Goal: Task Accomplishment & Management: Use online tool/utility

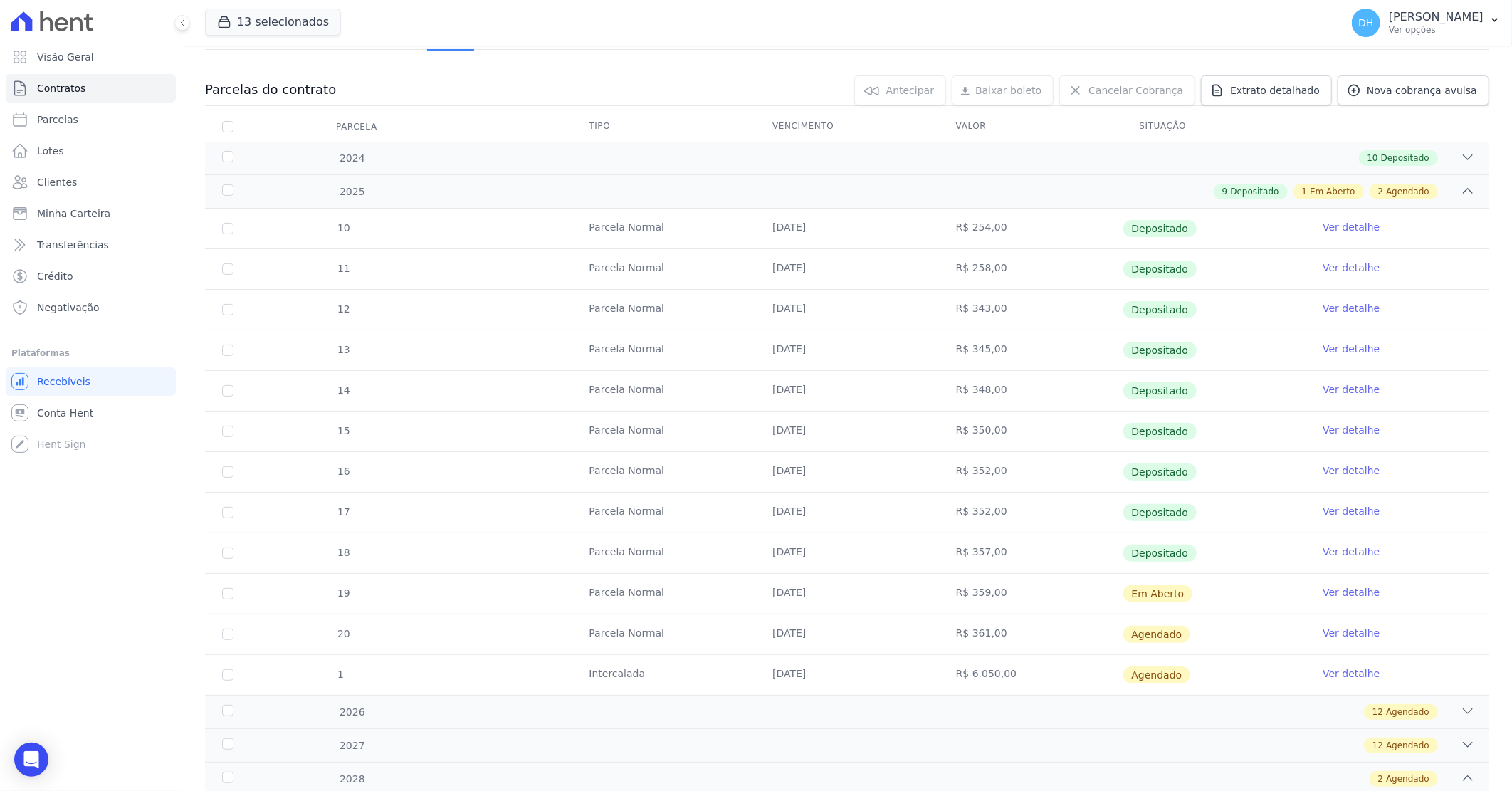
scroll to position [95, 0]
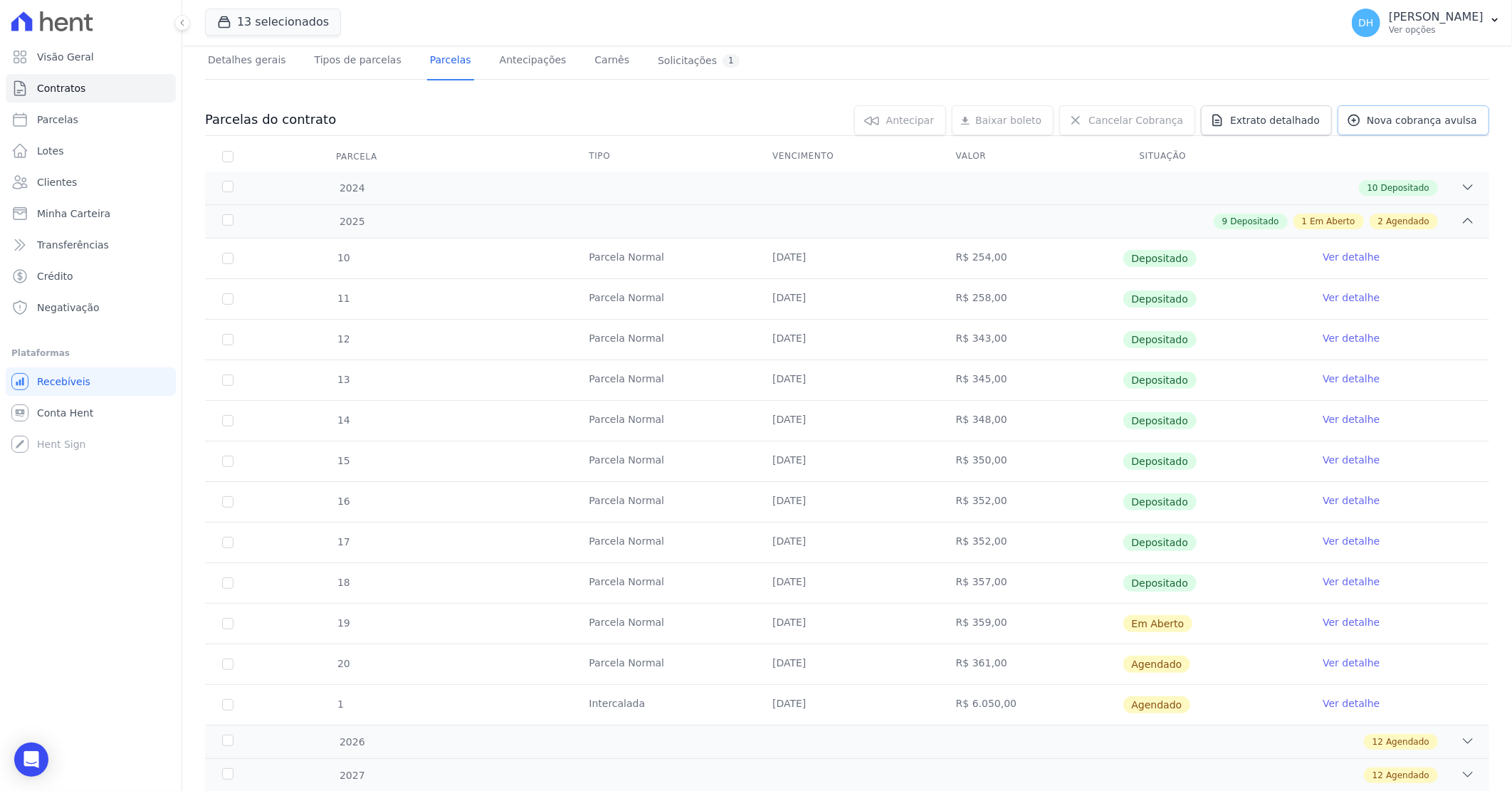
click at [1399, 118] on span "Nova cobrança avulsa" at bounding box center [1421, 121] width 110 height 14
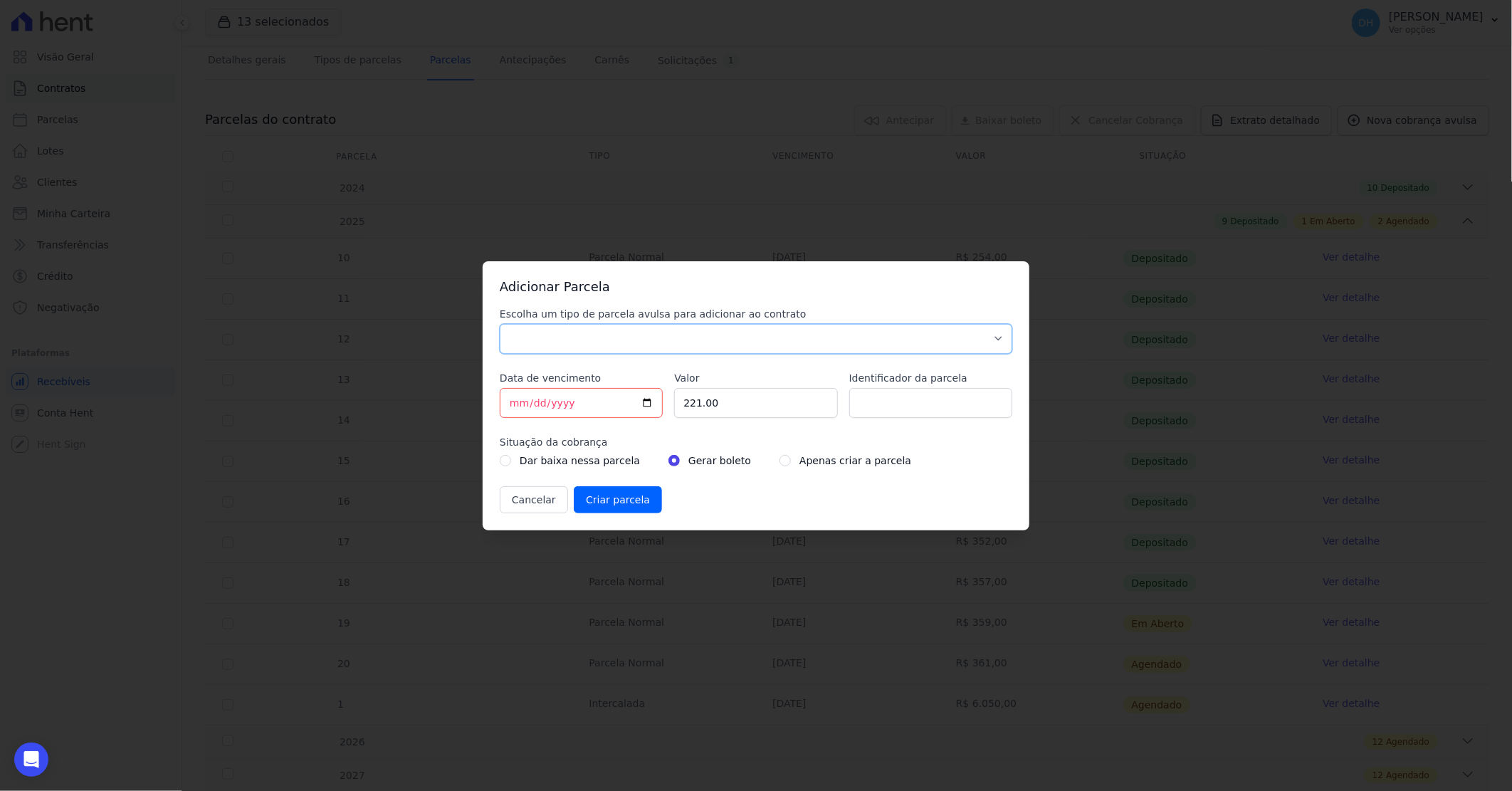
click at [584, 341] on select "Parcela Normal Sinal Caução Intercalada Chaves Pré Chaves Pós Chaves Taxas Quit…" at bounding box center [756, 339] width 513 height 30
select select "standard"
click at [500, 324] on select "Parcela Normal Sinal Caução Intercalada Chaves Pré Chaves Pós Chaves Taxas Quit…" at bounding box center [756, 339] width 513 height 30
drag, startPoint x: 717, startPoint y: 399, endPoint x: 689, endPoint y: 413, distance: 31.3
click at [689, 413] on input "221.00" at bounding box center [755, 403] width 163 height 30
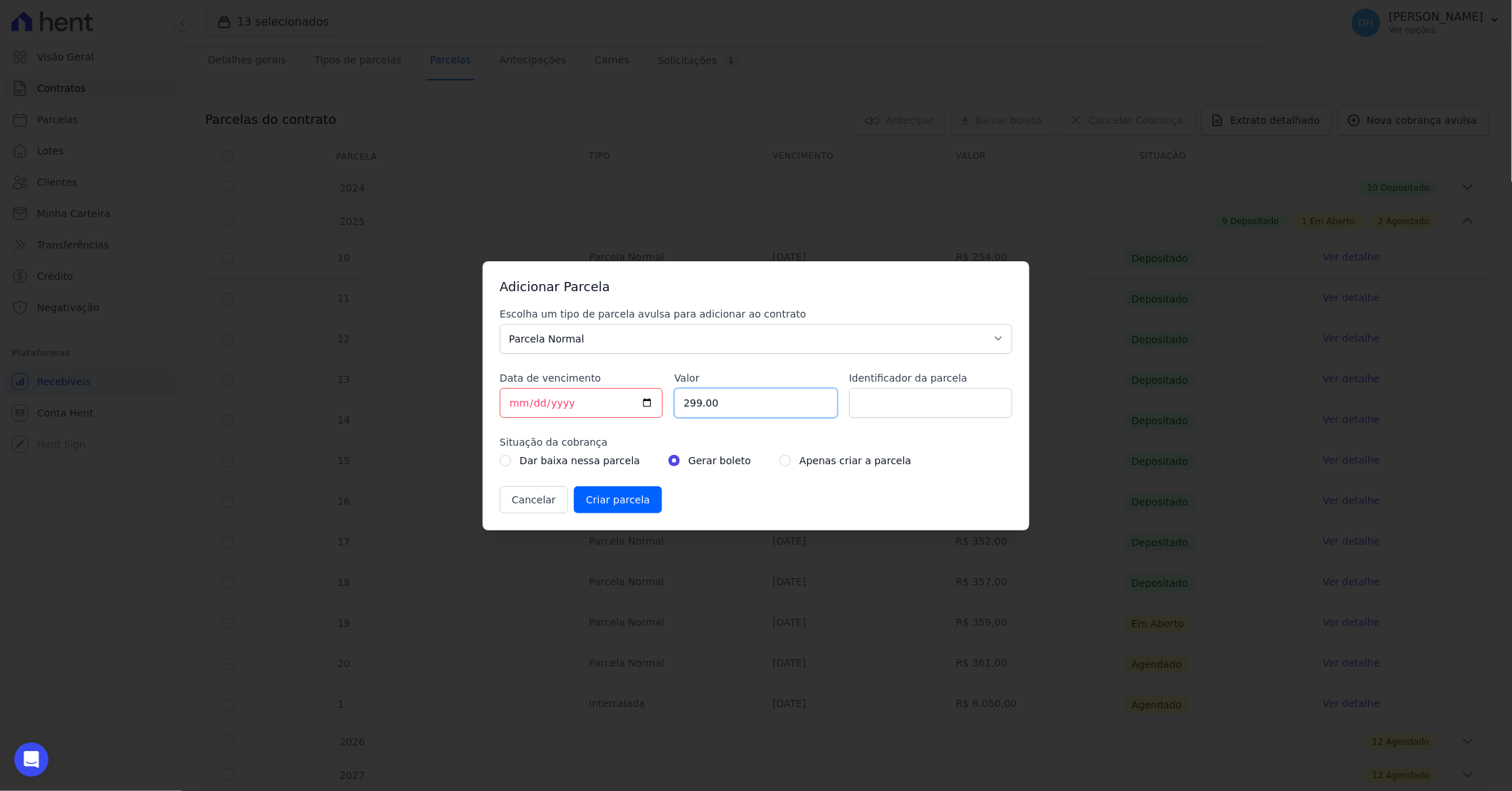
type input "299.00"
click at [900, 414] on input "Identificador da parcela" at bounding box center [930, 403] width 163 height 30
type input "Nov/2028 antecip."
click at [779, 459] on input "radio" at bounding box center [785, 460] width 11 height 11
radio input "true"
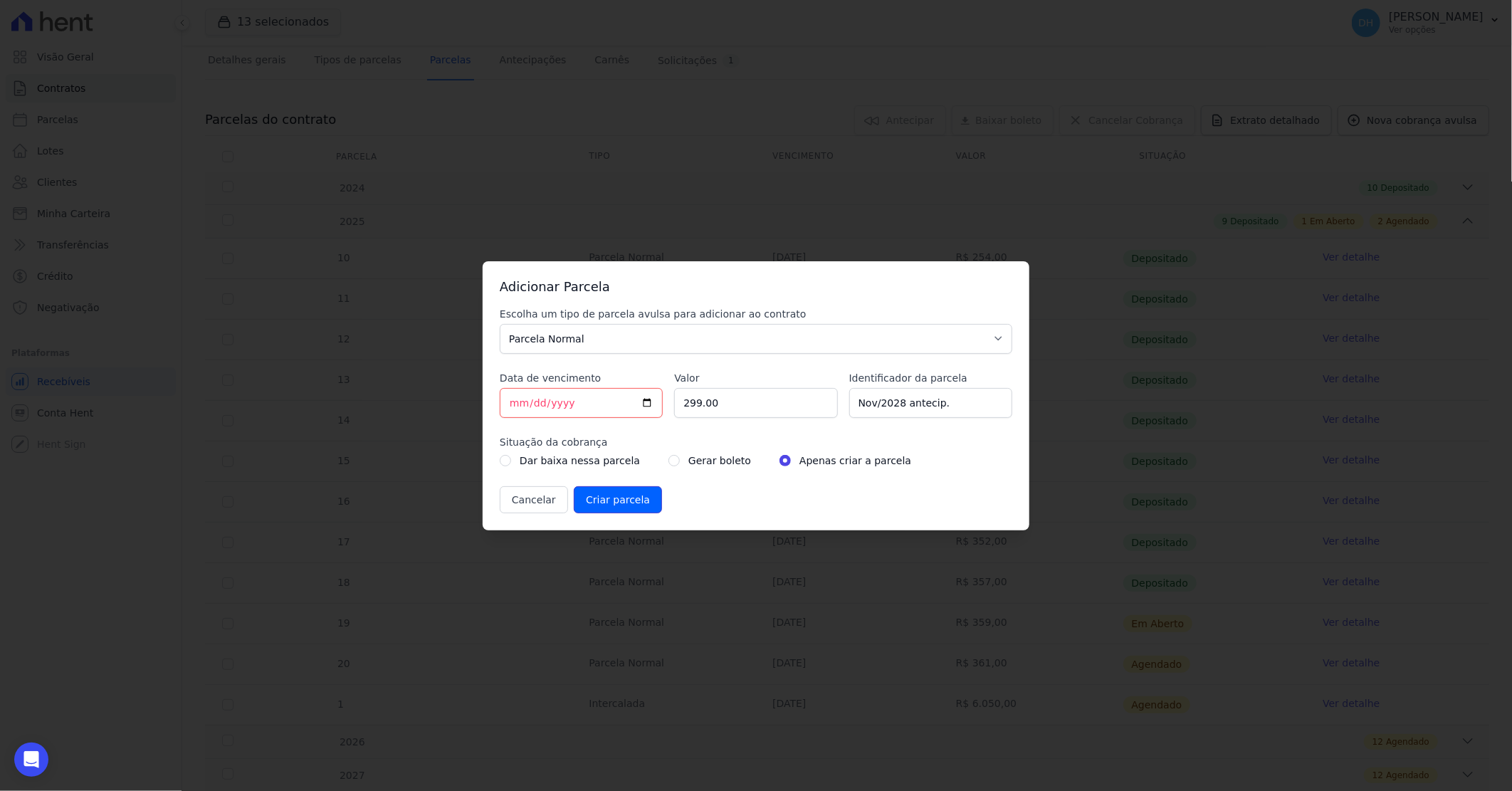
click at [606, 497] on input "Criar parcela" at bounding box center [617, 500] width 88 height 27
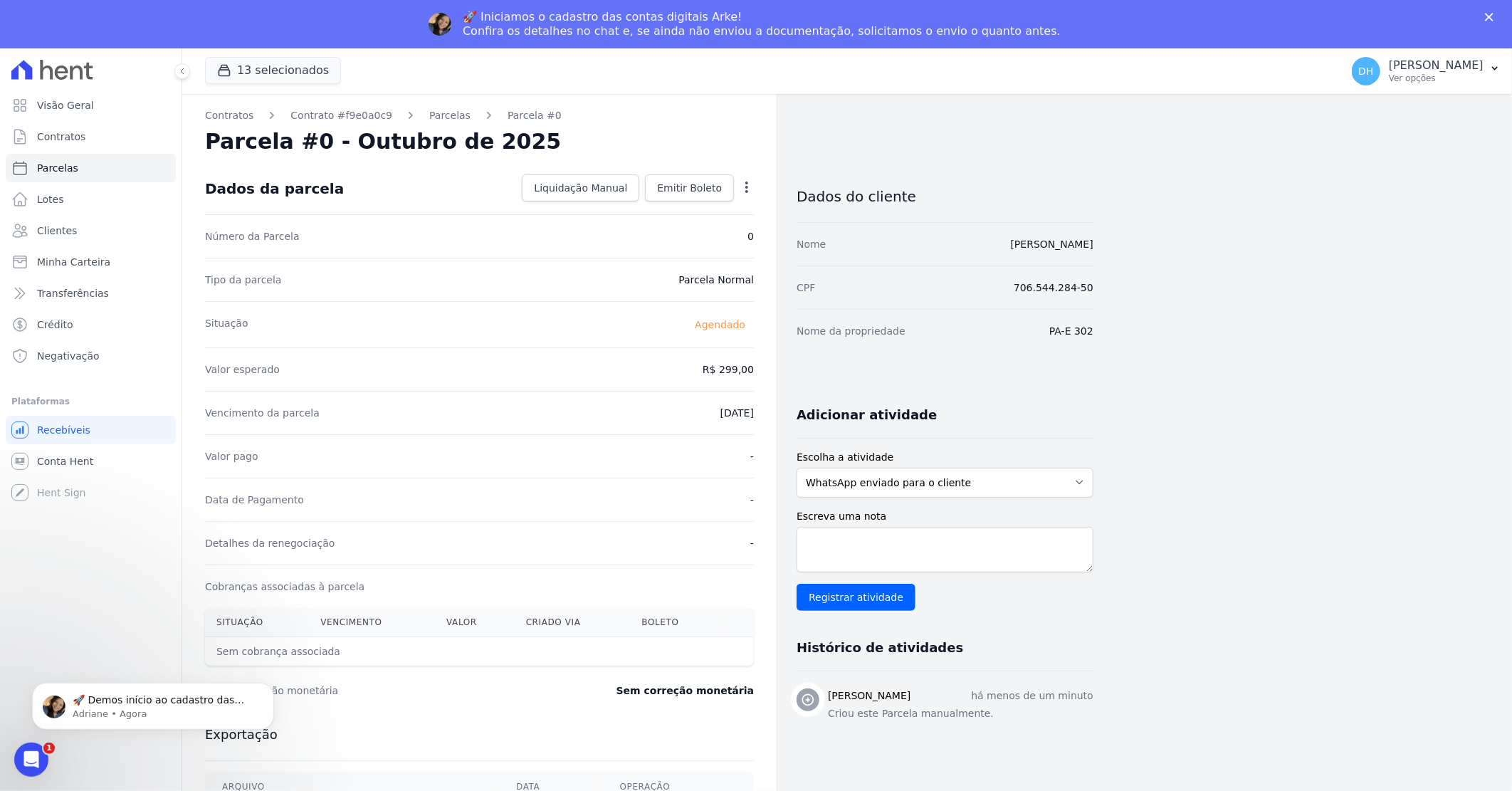
click at [1490, 13] on icon "Fechar" at bounding box center [1489, 18] width 9 height 9
